Goal: Find specific page/section: Find specific page/section

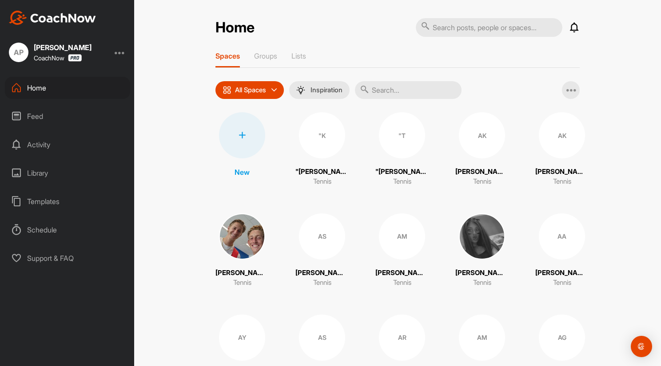
click at [31, 115] on div "Feed" at bounding box center [67, 116] width 125 height 22
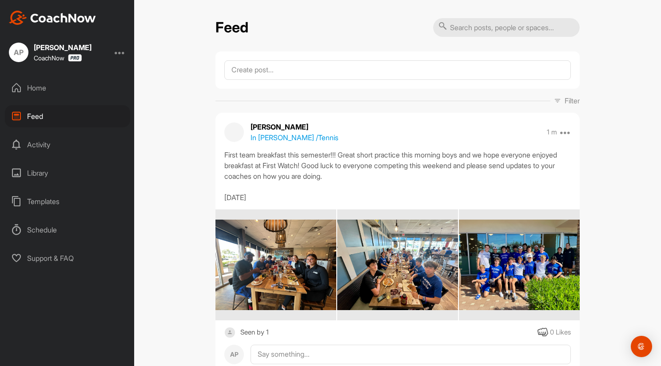
click at [295, 246] on img at bounding box center [275, 265] width 121 height 91
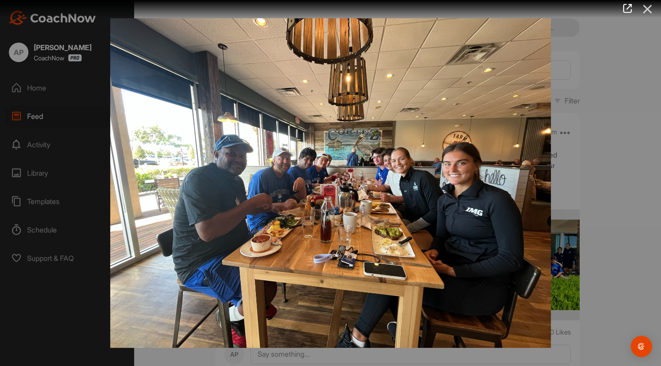
click at [648, 7] on icon at bounding box center [647, 9] width 20 height 16
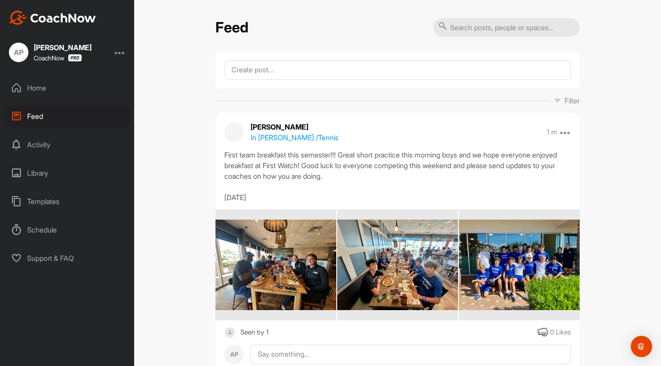
click at [403, 285] on img at bounding box center [397, 265] width 121 height 91
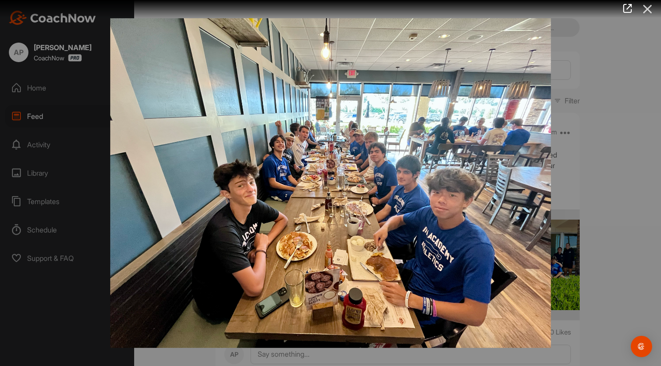
click at [644, 6] on icon at bounding box center [647, 9] width 20 height 16
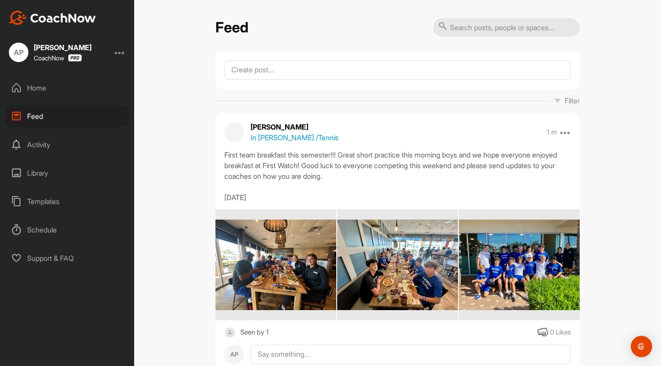
click at [520, 257] on img at bounding box center [519, 265] width 121 height 91
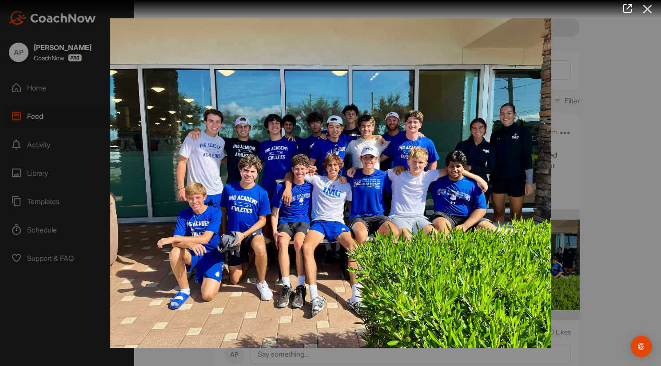
click at [646, 7] on icon at bounding box center [647, 9] width 20 height 16
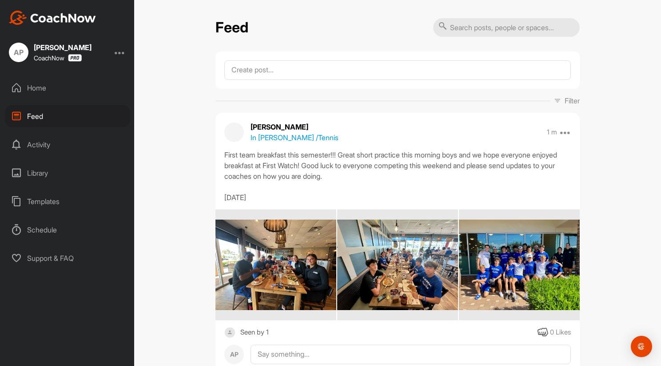
click at [42, 89] on div "Home" at bounding box center [67, 88] width 125 height 22
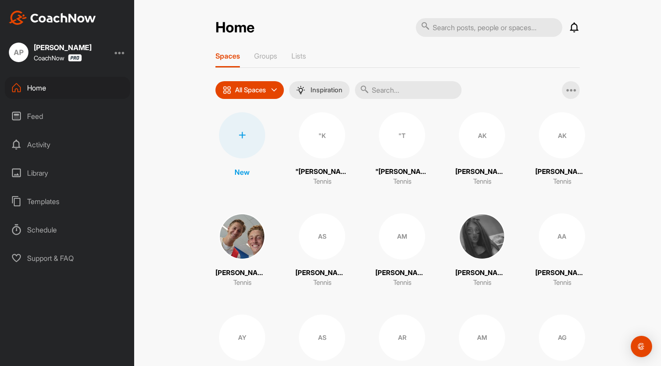
click at [390, 88] on input "text" at bounding box center [408, 90] width 107 height 18
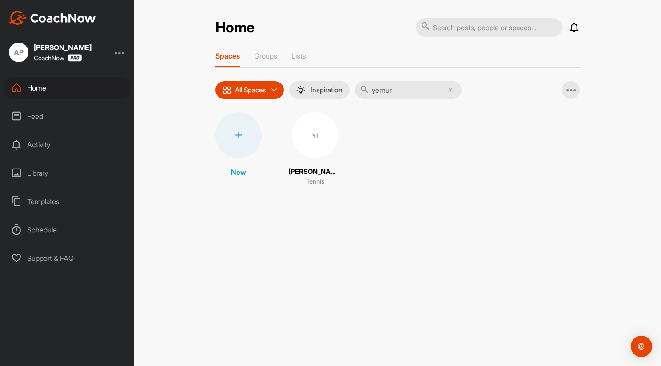
type input "yernur"
click at [311, 137] on div "YI" at bounding box center [315, 135] width 46 height 46
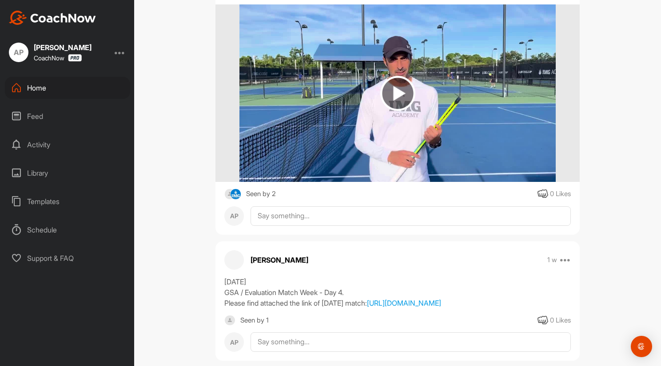
scroll to position [622, 0]
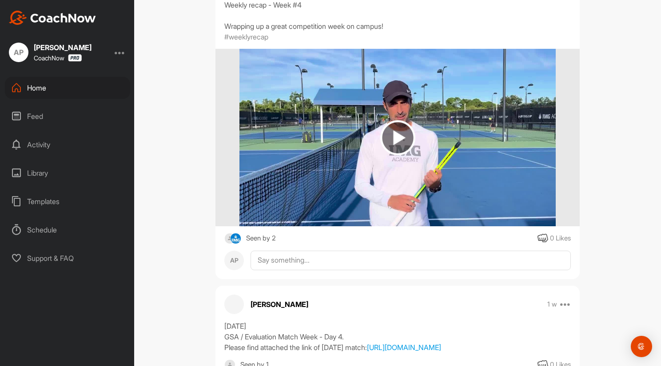
click at [33, 115] on div "Feed" at bounding box center [67, 116] width 125 height 22
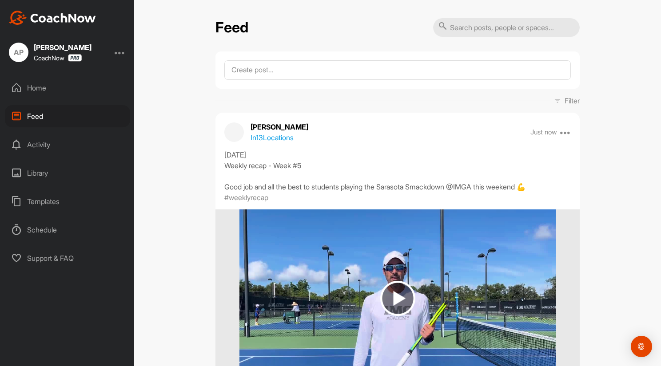
click at [40, 85] on div "Home" at bounding box center [67, 88] width 125 height 22
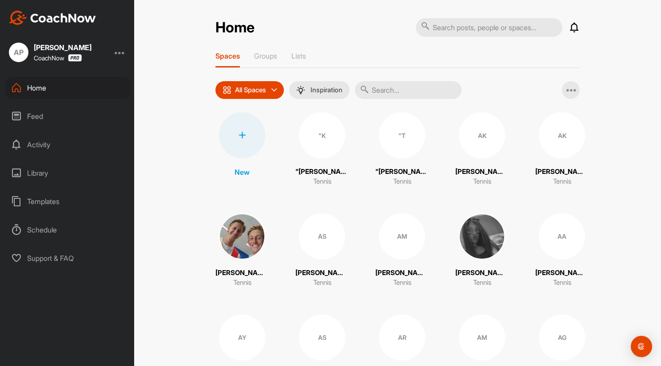
click at [393, 91] on input "text" at bounding box center [408, 90] width 107 height 18
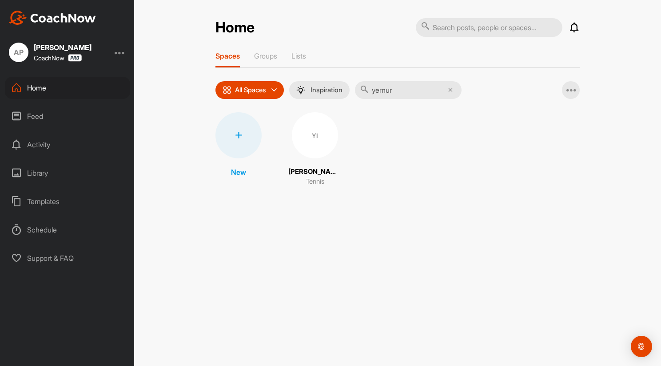
type input "yernur"
click at [322, 135] on div "YI" at bounding box center [315, 135] width 46 height 46
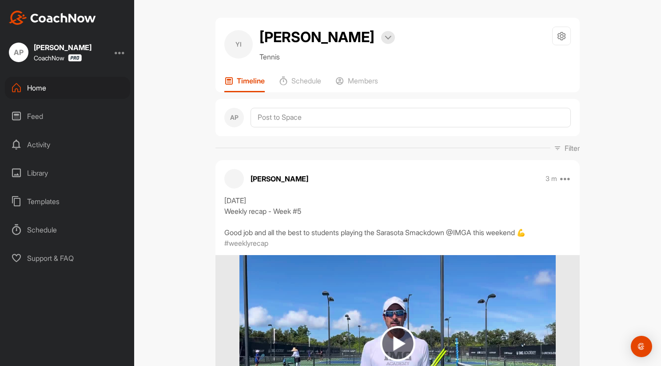
click at [47, 87] on div "Home" at bounding box center [67, 88] width 125 height 22
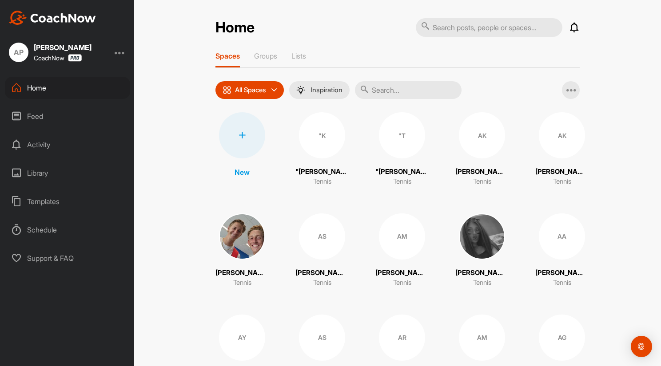
click at [390, 89] on input "text" at bounding box center [408, 90] width 107 height 18
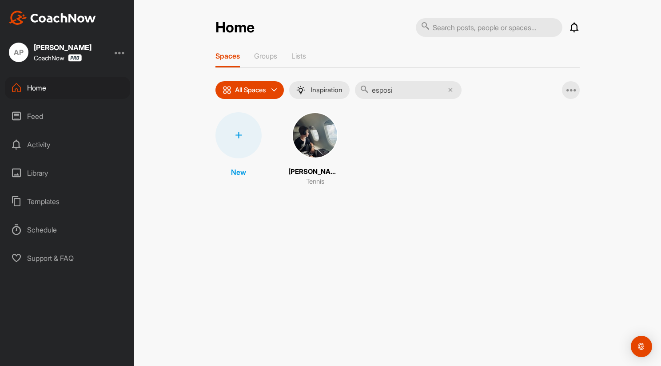
type input "esposi"
click at [322, 134] on img at bounding box center [315, 135] width 46 height 46
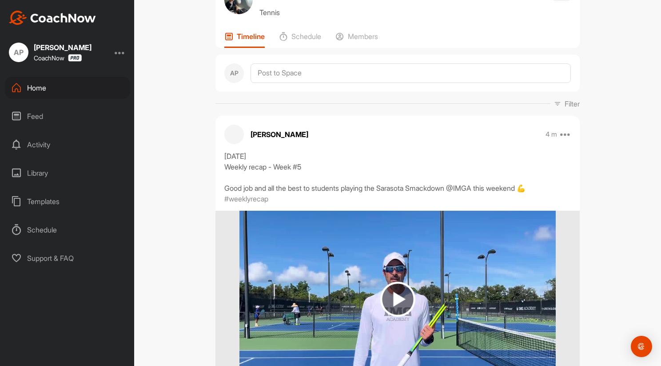
scroll to position [10, 0]
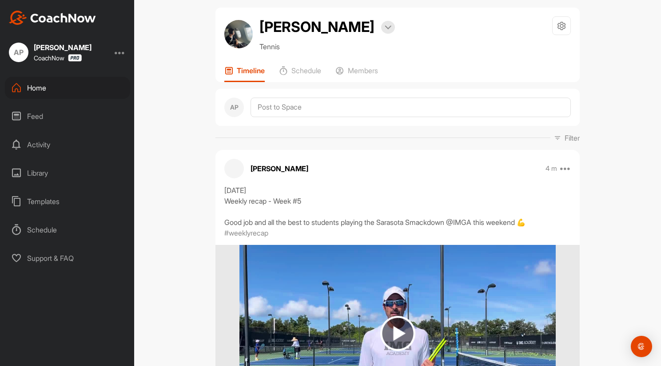
click at [33, 84] on div "Home" at bounding box center [67, 88] width 125 height 22
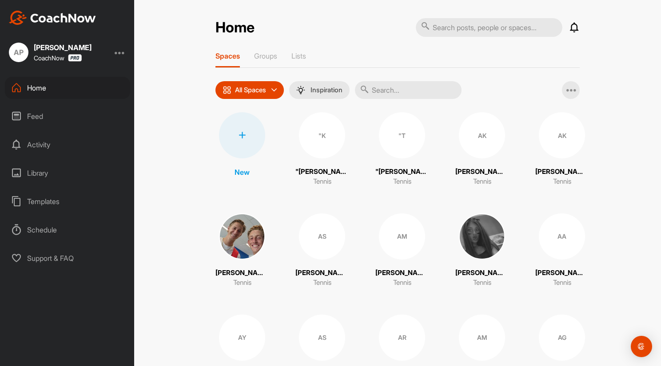
click at [397, 90] on input "text" at bounding box center [408, 90] width 107 height 18
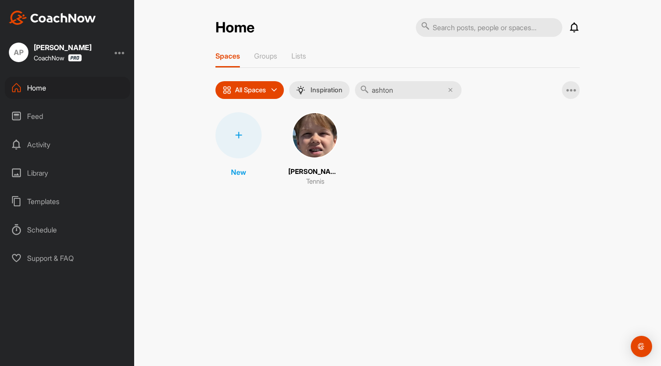
type input "ashton"
click at [312, 132] on img at bounding box center [315, 135] width 46 height 46
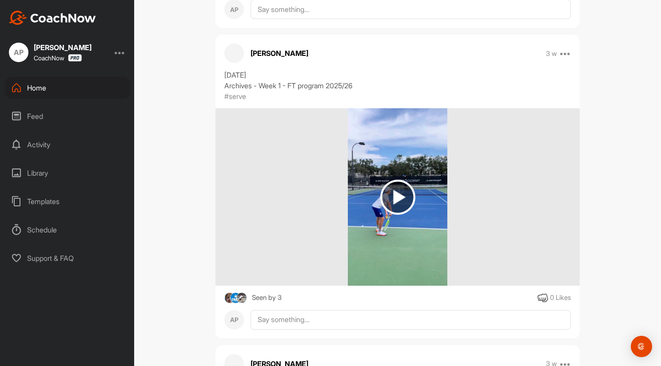
scroll to position [2443, 0]
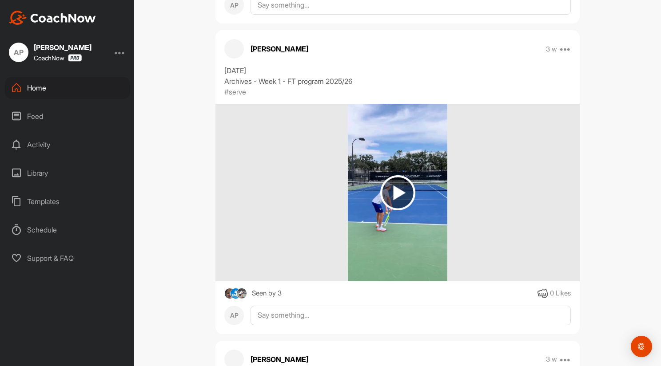
click at [44, 87] on div "Home" at bounding box center [67, 88] width 125 height 22
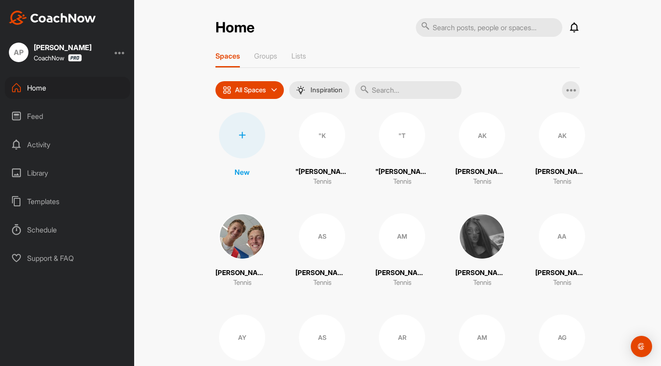
click at [389, 87] on input "text" at bounding box center [408, 90] width 107 height 18
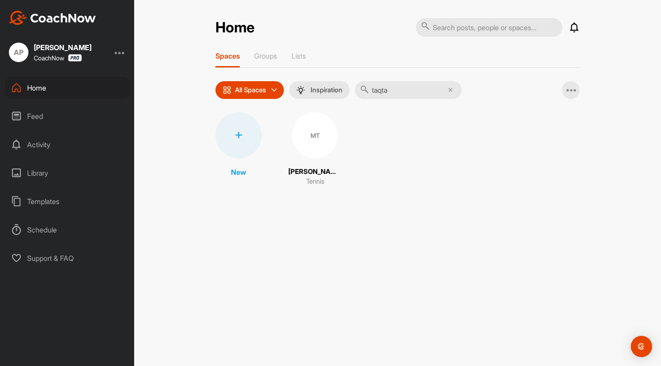
type input "taqta"
click at [329, 135] on div "MT" at bounding box center [315, 135] width 46 height 46
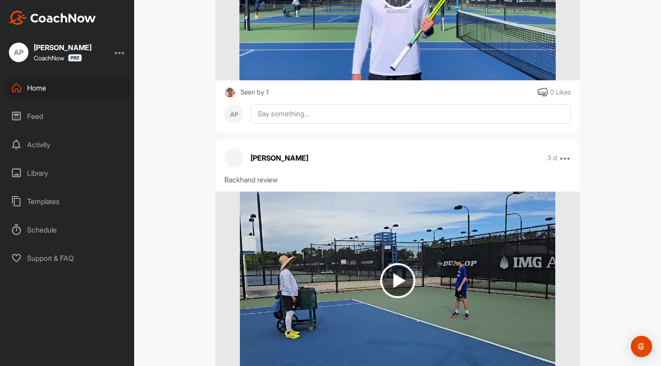
scroll to position [400, 0]
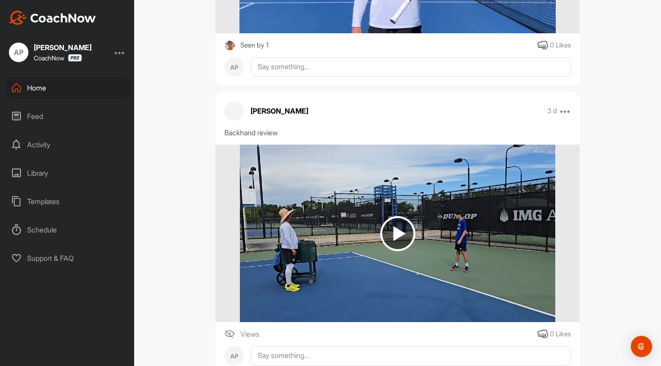
click at [36, 88] on div "Home" at bounding box center [67, 88] width 125 height 22
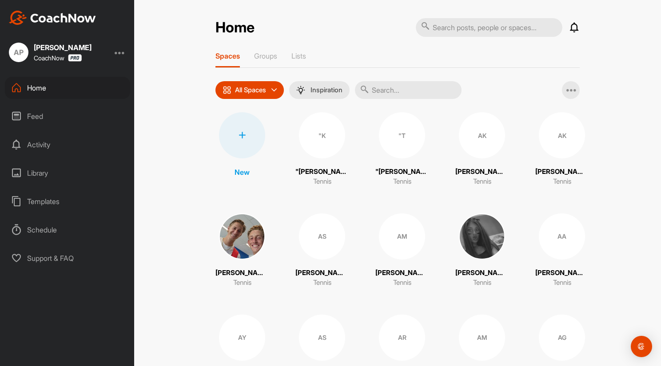
click at [375, 89] on input "text" at bounding box center [408, 90] width 107 height 18
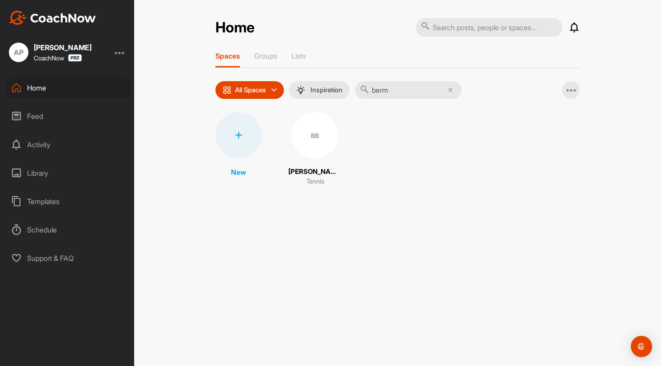
type input "berm"
click at [304, 139] on div "BB" at bounding box center [315, 135] width 46 height 46
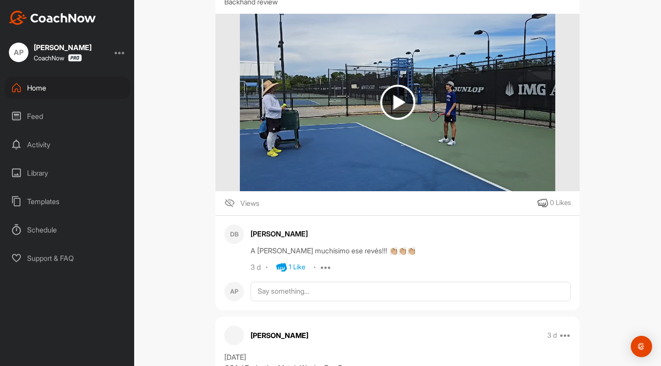
scroll to position [533, 0]
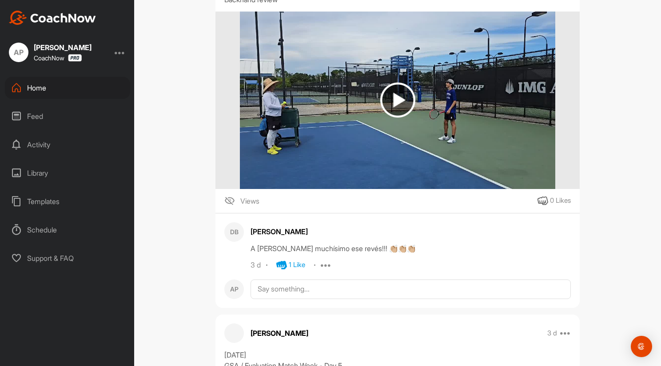
click at [36, 89] on div "Home" at bounding box center [67, 88] width 125 height 22
